Goal: Use online tool/utility: Utilize a website feature to perform a specific function

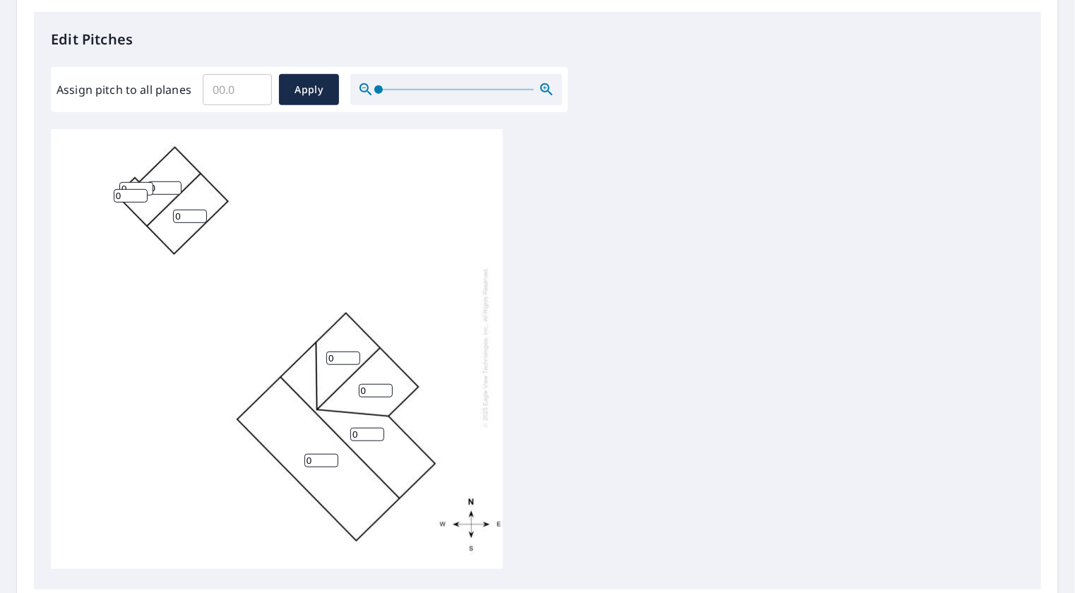
scroll to position [524, 0]
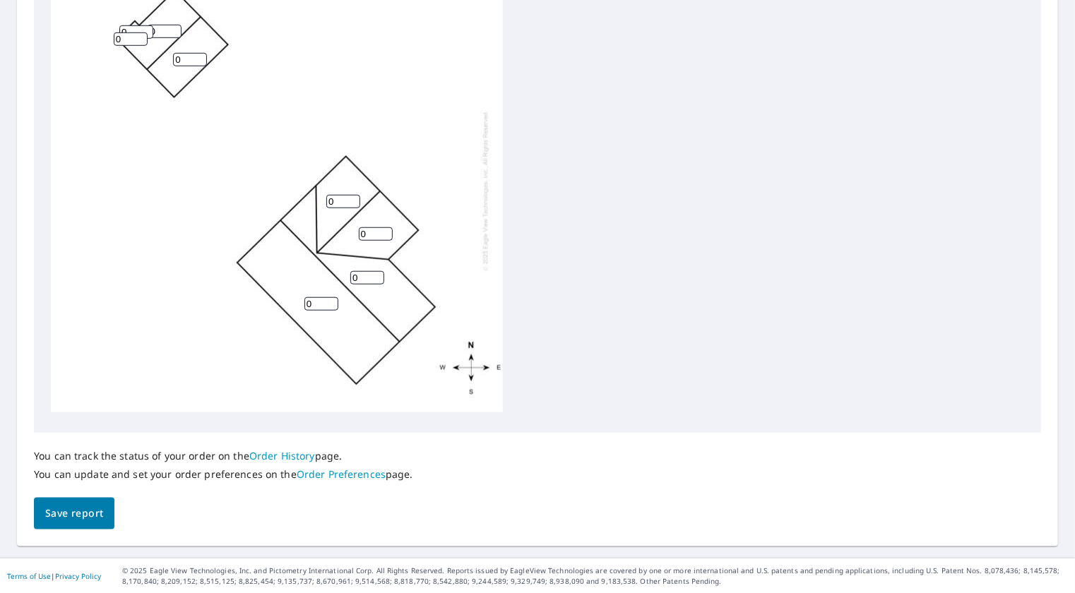
click at [323, 297] on input "0" at bounding box center [321, 303] width 34 height 13
drag, startPoint x: 323, startPoint y: 292, endPoint x: 277, endPoint y: 290, distance: 45.9
click at [277, 290] on div "0 0 0 0 0 0 0 0" at bounding box center [277, 190] width 452 height 443
type input "5"
drag, startPoint x: 376, startPoint y: 273, endPoint x: 319, endPoint y: 263, distance: 57.3
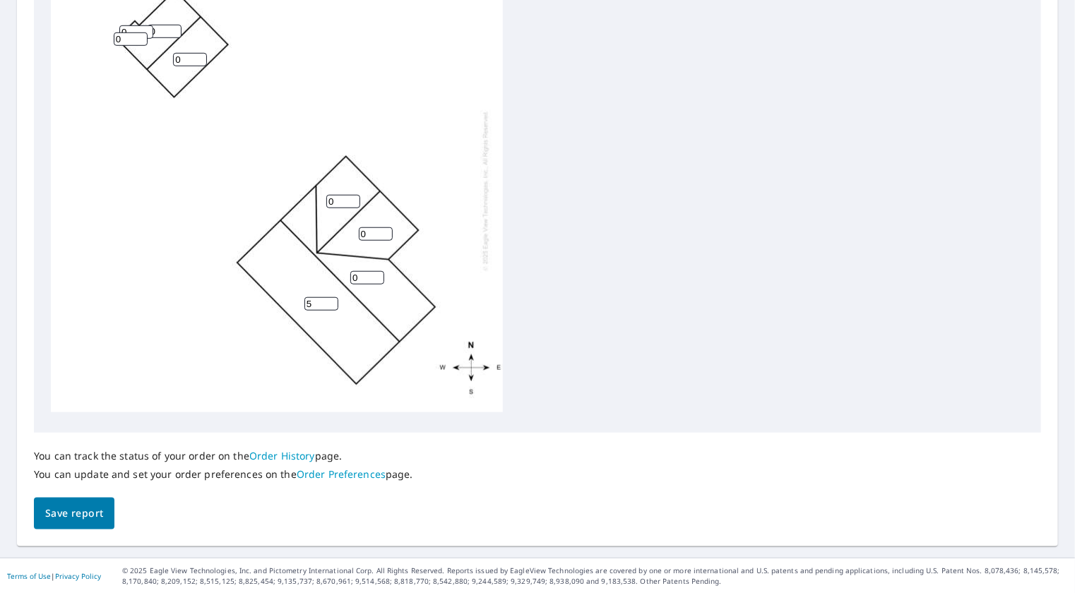
click at [350, 271] on input "0" at bounding box center [367, 277] width 34 height 13
type input "5"
drag, startPoint x: 291, startPoint y: 198, endPoint x: 259, endPoint y: 197, distance: 31.8
click at [359, 227] on input "2" at bounding box center [376, 233] width 34 height 13
drag, startPoint x: 366, startPoint y: 224, endPoint x: 259, endPoint y: 216, distance: 106.9
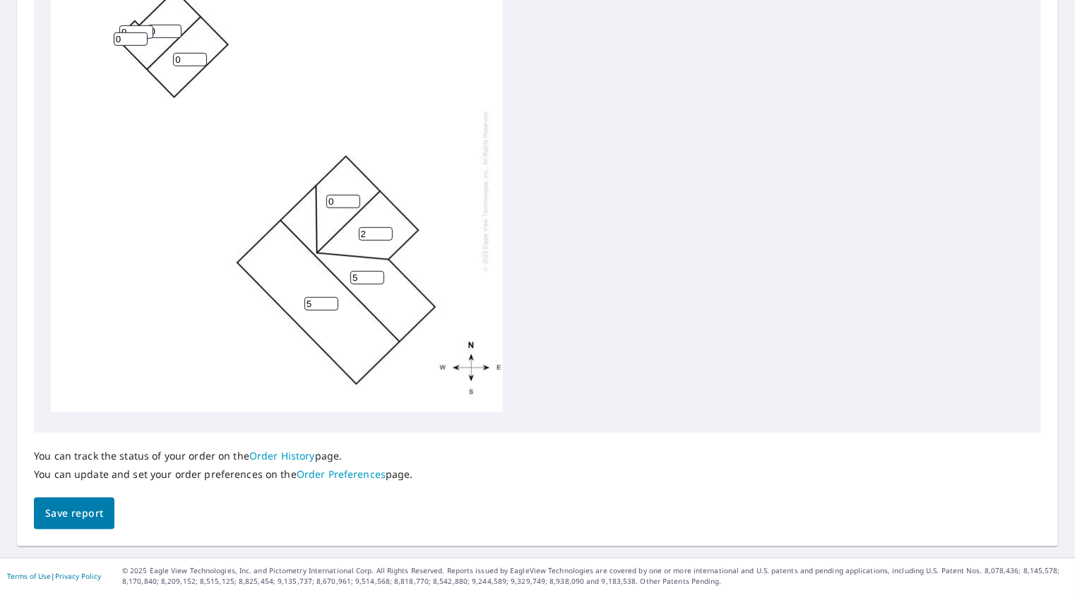
click at [259, 216] on div "5 5 2 0 0 0 0 0" at bounding box center [277, 190] width 452 height 443
type input "4"
drag, startPoint x: 339, startPoint y: 184, endPoint x: 302, endPoint y: 186, distance: 36.7
click at [302, 185] on div "5 5 4 0 0 0 0 0" at bounding box center [277, 190] width 452 height 443
type input "4"
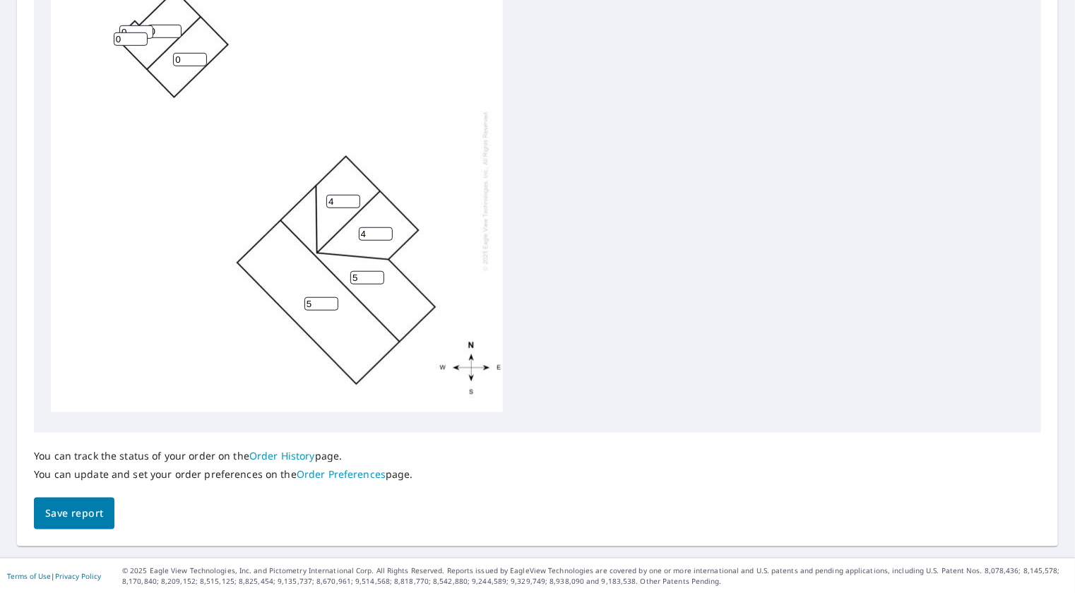
drag, startPoint x: 184, startPoint y: 49, endPoint x: 76, endPoint y: 49, distance: 108.0
click at [76, 49] on div "5 5 4 4 0 0 0 0" at bounding box center [277, 190] width 452 height 443
type input "4"
drag, startPoint x: 162, startPoint y: 18, endPoint x: 96, endPoint y: 21, distance: 65.7
click at [96, 21] on div "5 5 4 4 4 0 0 0" at bounding box center [277, 190] width 452 height 443
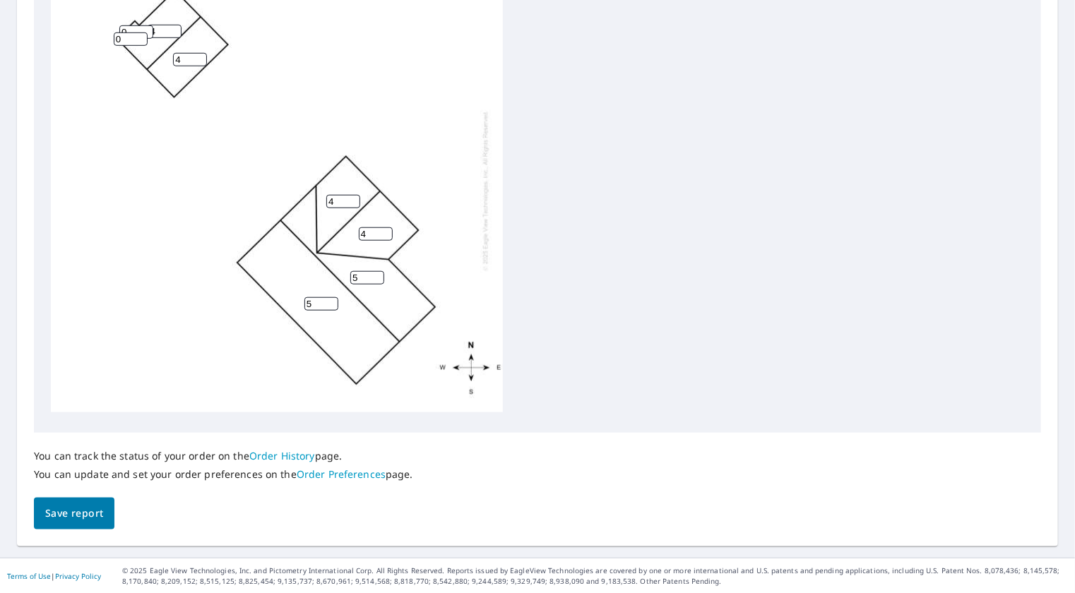
type input "4"
drag, startPoint x: 132, startPoint y: 18, endPoint x: 37, endPoint y: 19, distance: 95.3
click at [37, 19] on div "Edit Pitches Assign pitch to all planes ​ Apply 5 5 4 4 4 4 0 0" at bounding box center [537, 144] width 1007 height 578
type input "6"
drag, startPoint x: 129, startPoint y: 29, endPoint x: 56, endPoint y: 29, distance: 73.4
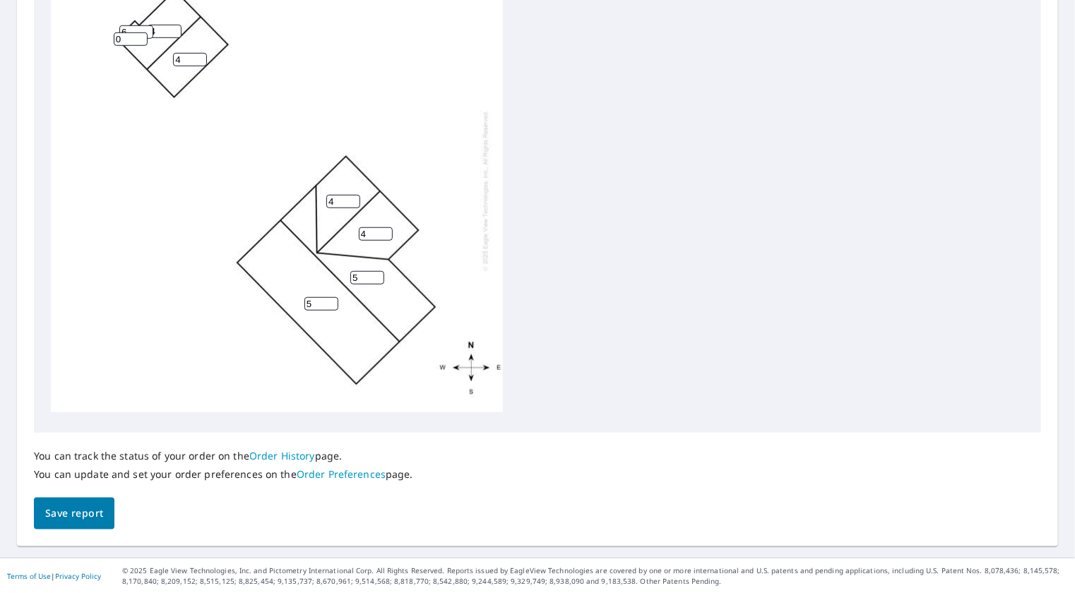
click at [56, 29] on div "5 5 4 4 4 4 6 0" at bounding box center [277, 190] width 452 height 443
type input "6"
click at [138, 130] on div "5 5 4 4 4 4 6 6" at bounding box center [277, 190] width 452 height 443
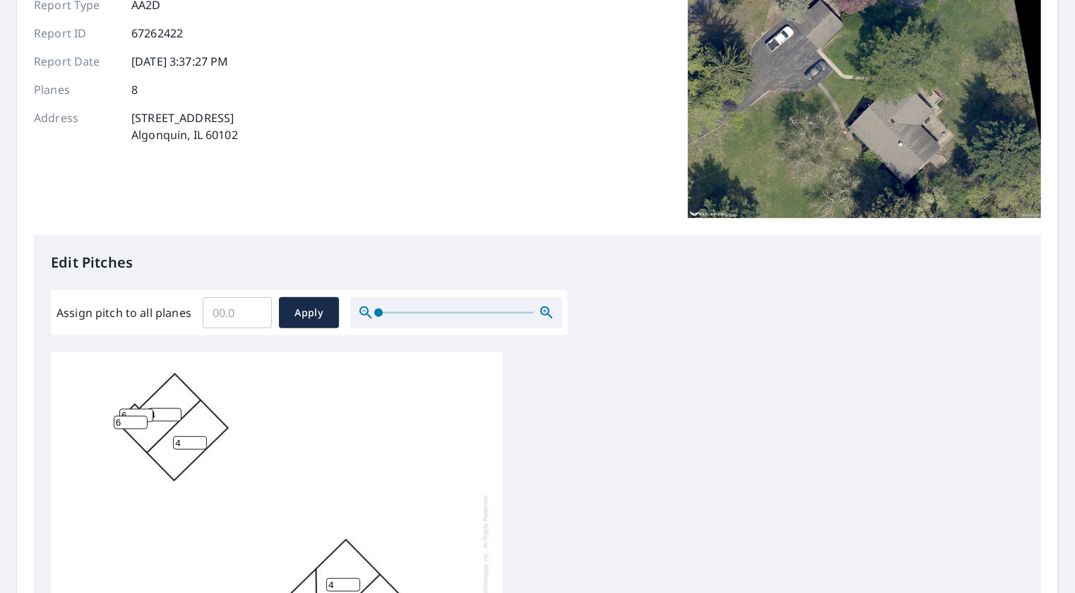
scroll to position [171, 0]
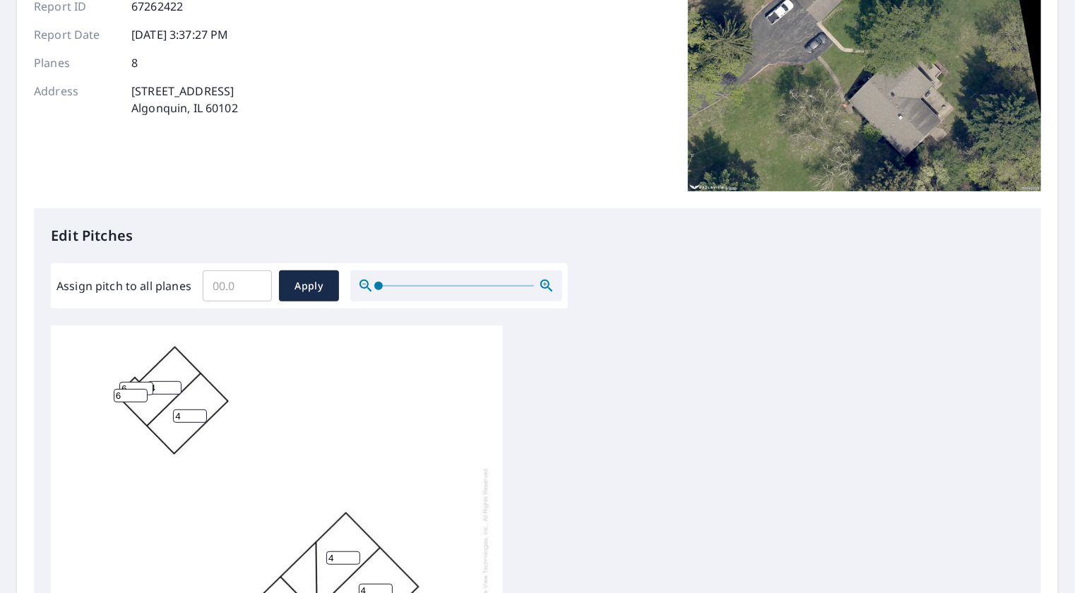
click at [545, 280] on icon "button" at bounding box center [546, 286] width 12 height 12
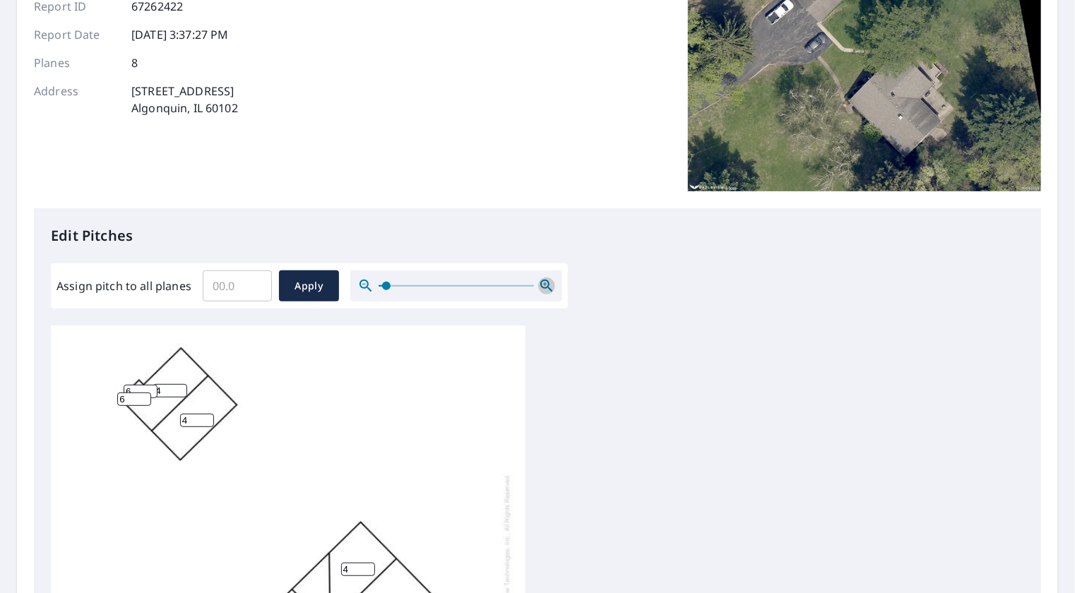
click at [545, 280] on icon "button" at bounding box center [546, 286] width 12 height 12
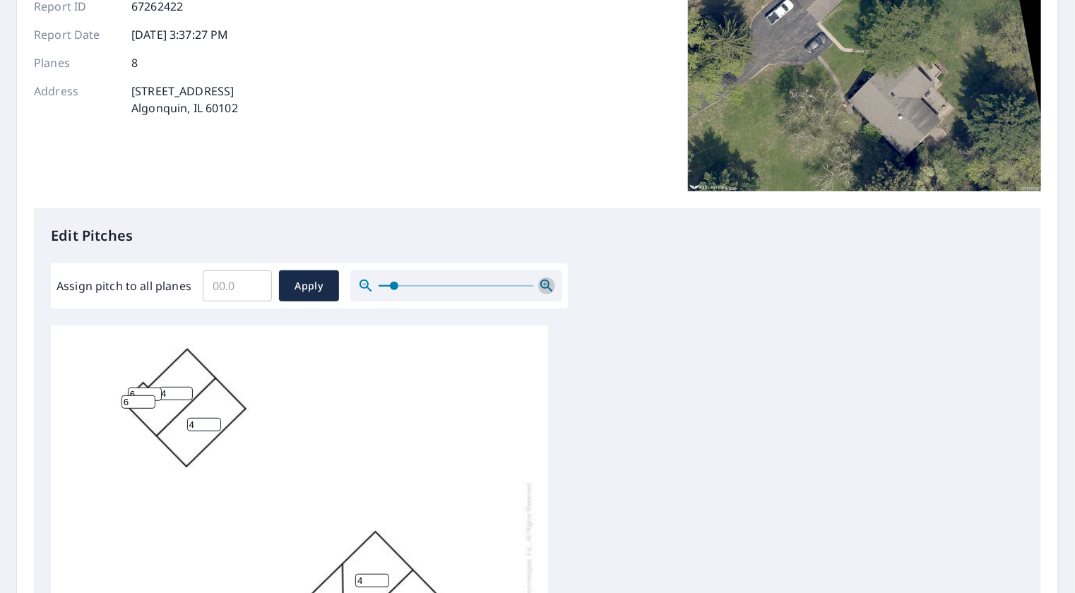
click at [545, 280] on icon "button" at bounding box center [546, 286] width 12 height 12
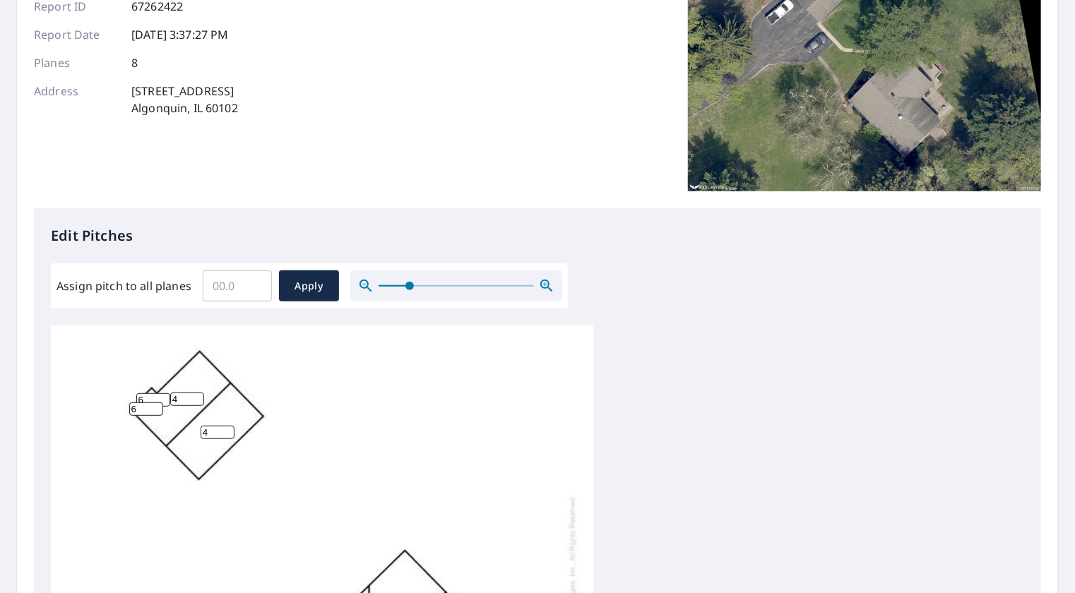
click at [545, 280] on icon "button" at bounding box center [546, 286] width 12 height 12
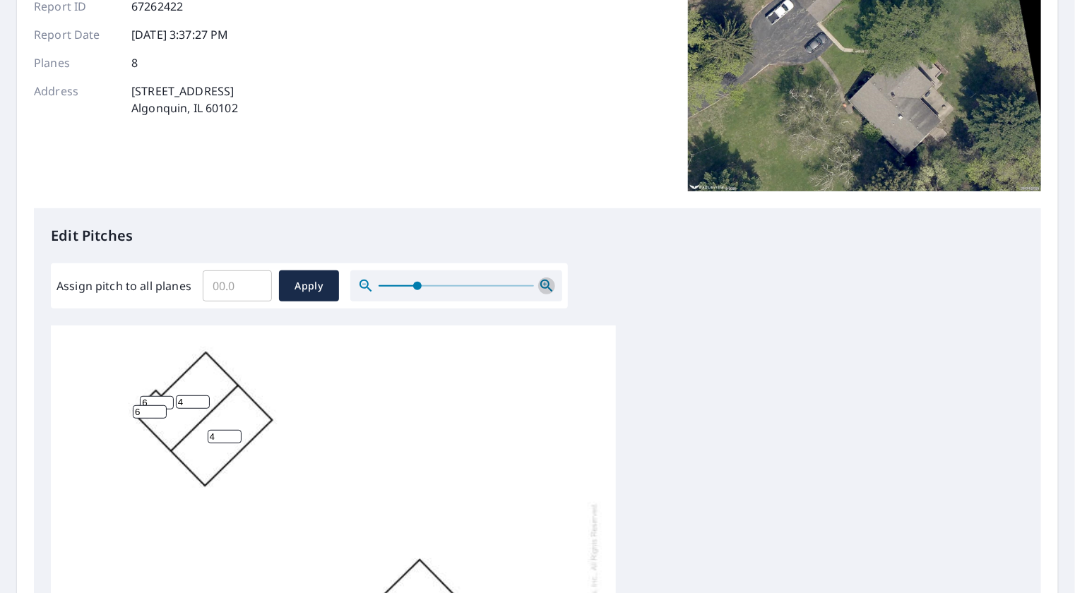
click at [545, 280] on icon "button" at bounding box center [546, 286] width 12 height 12
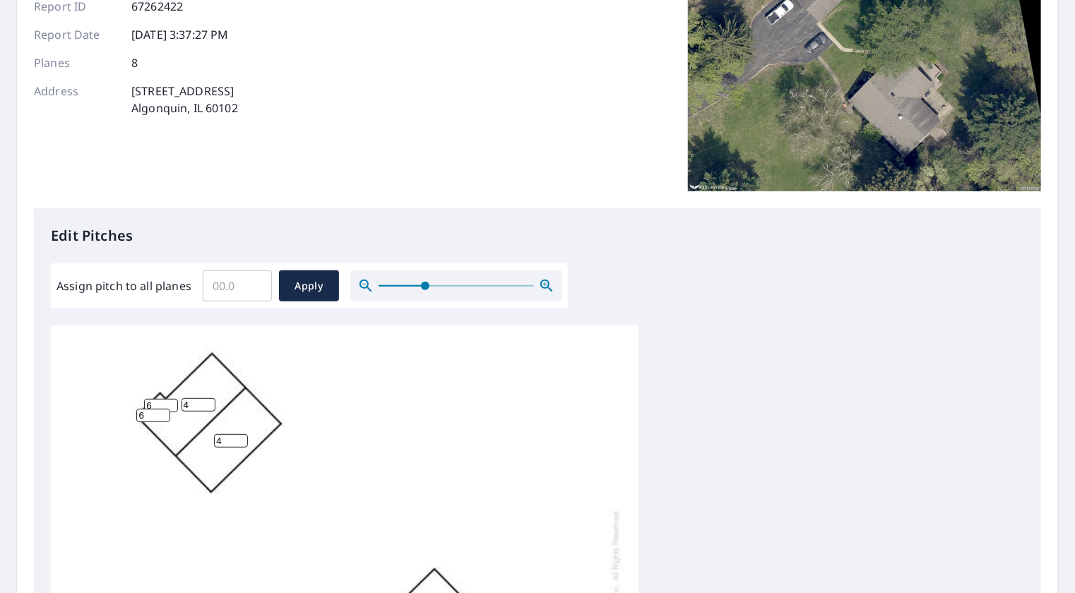
scroll to position [147, 0]
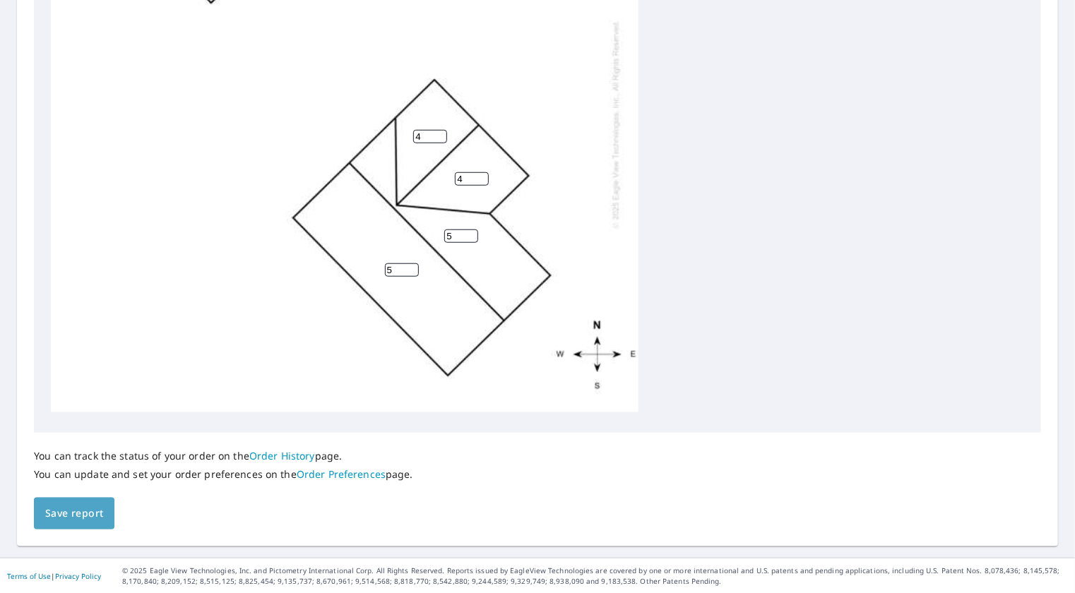
click at [96, 505] on span "Save report" at bounding box center [74, 514] width 58 height 18
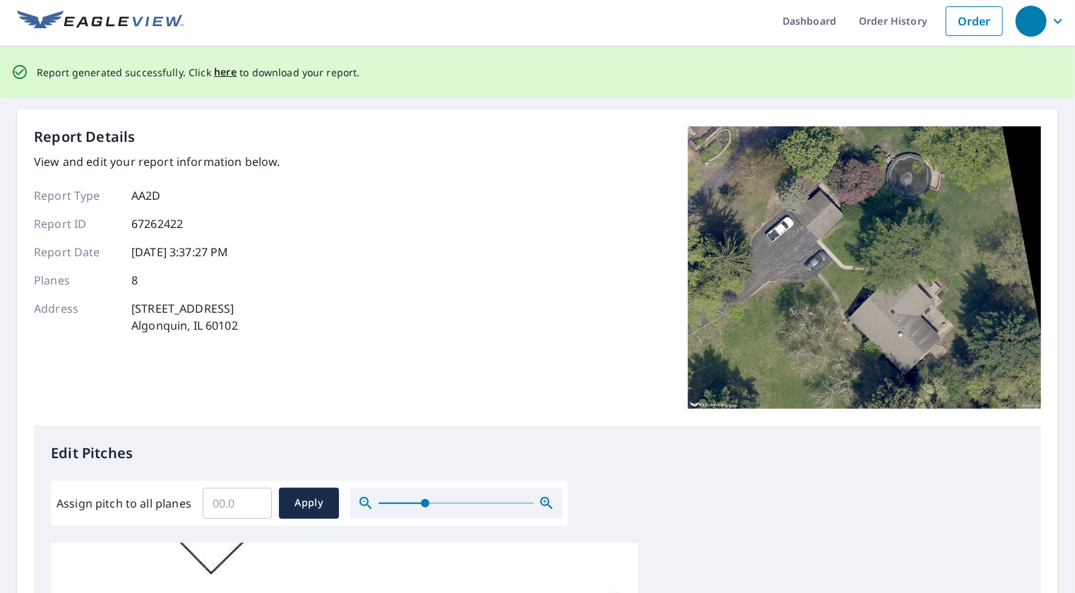
scroll to position [0, 0]
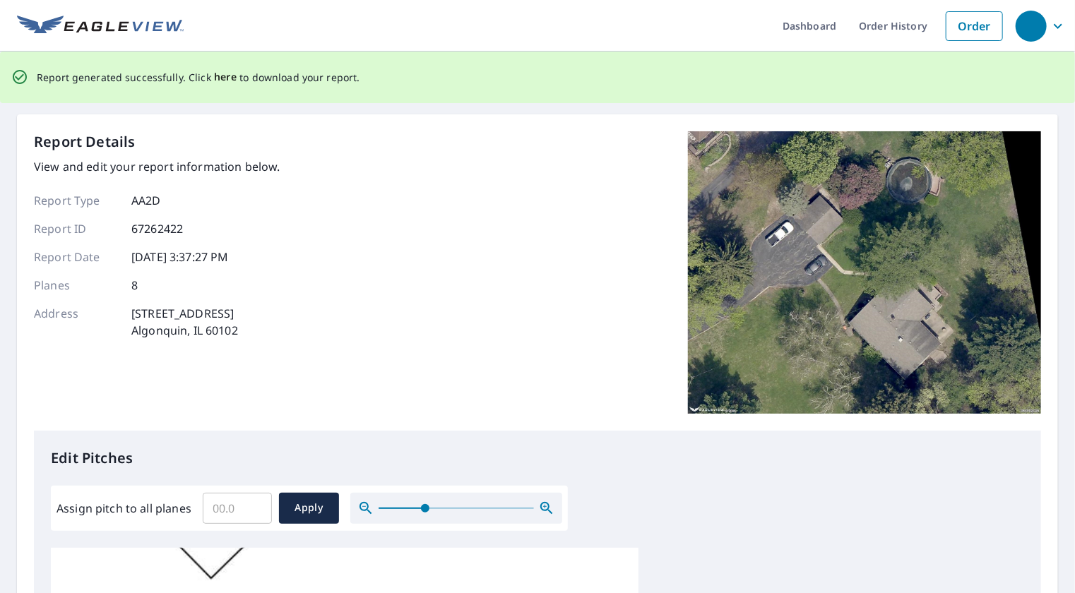
click at [217, 76] on span "here" at bounding box center [225, 77] width 23 height 18
